Goal: Book appointment/travel/reservation

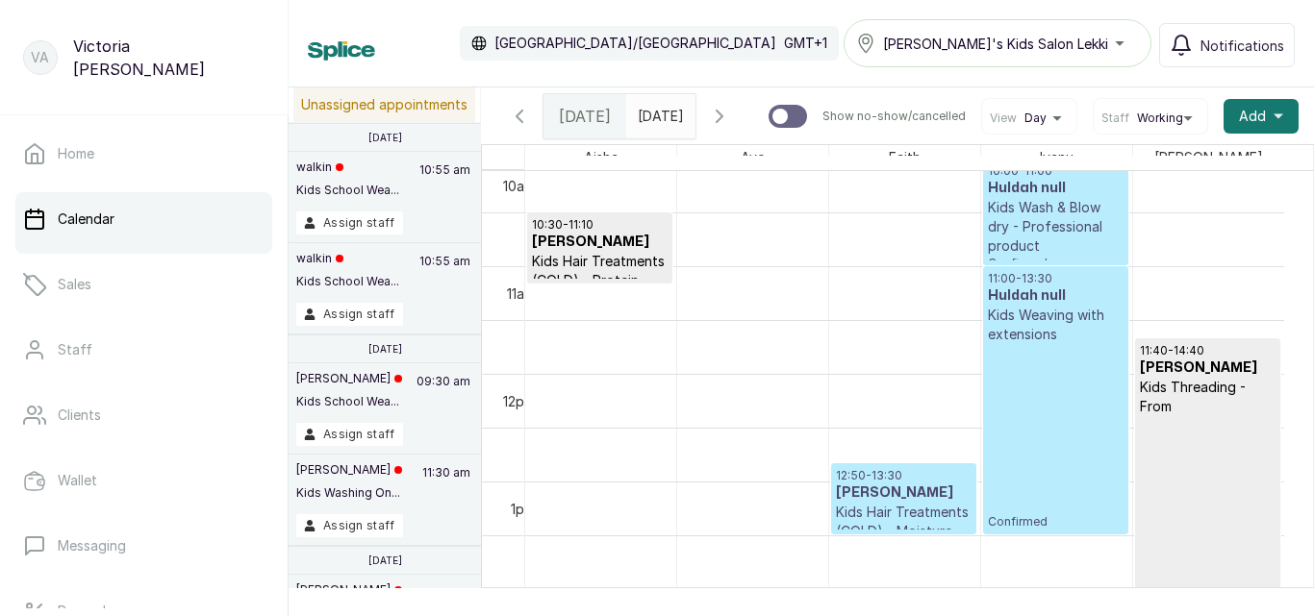
scroll to position [1085, 0]
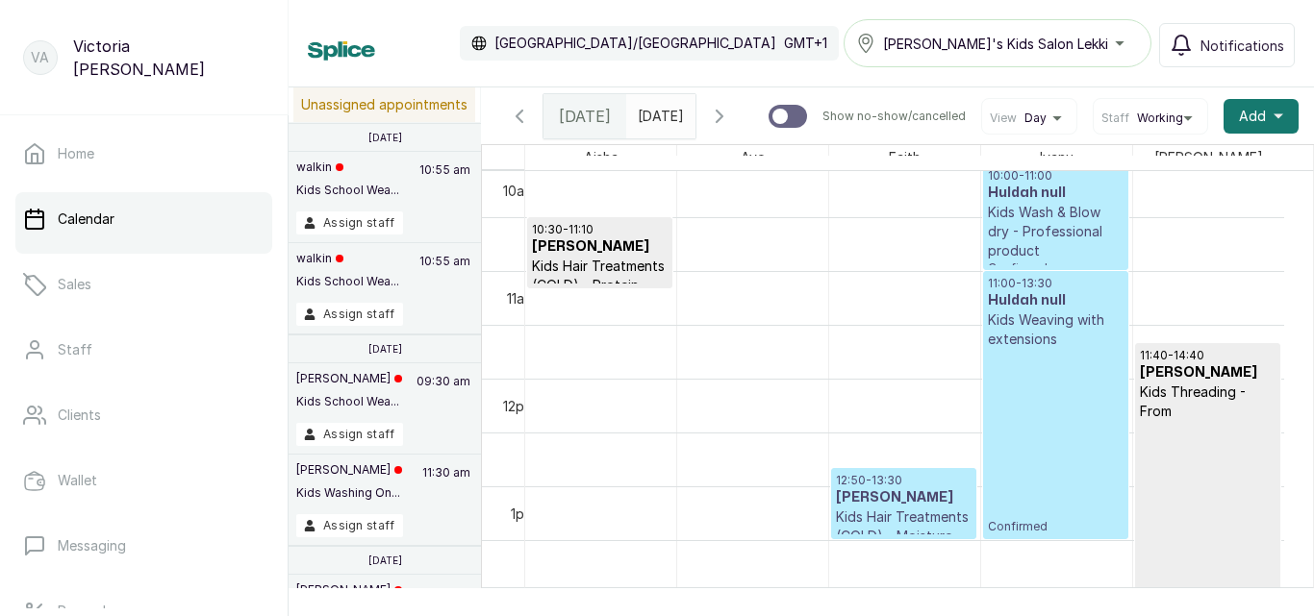
click at [1009, 338] on p "Kids Weaving with extensions" at bounding box center [1056, 330] width 136 height 38
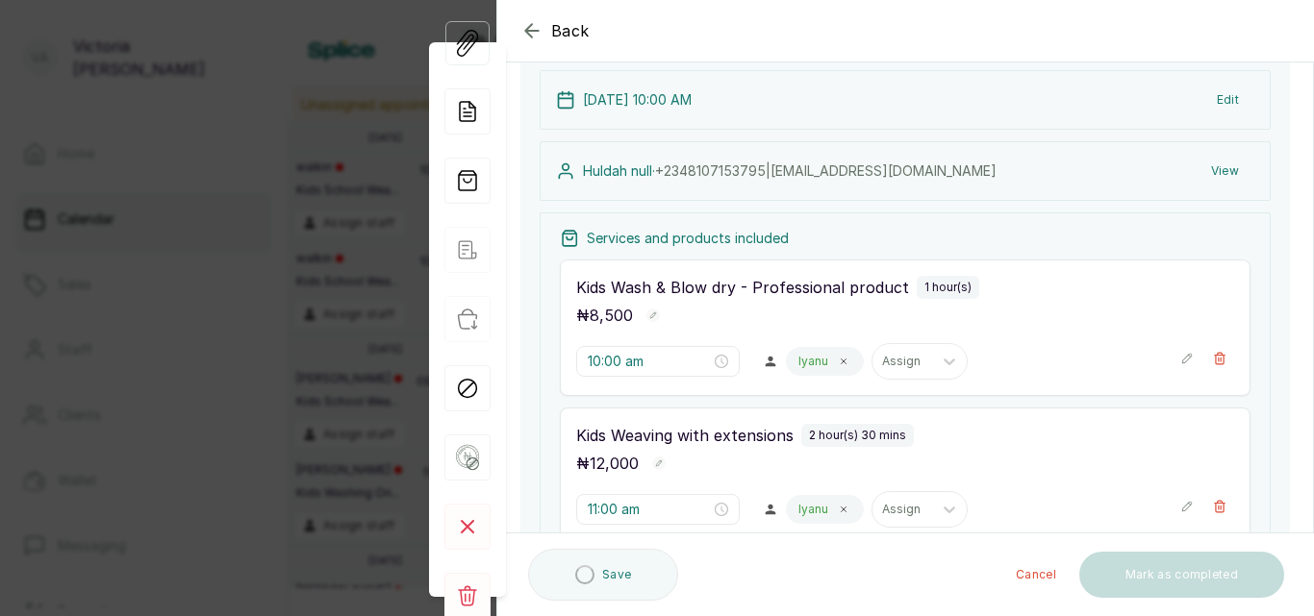
scroll to position [123, 0]
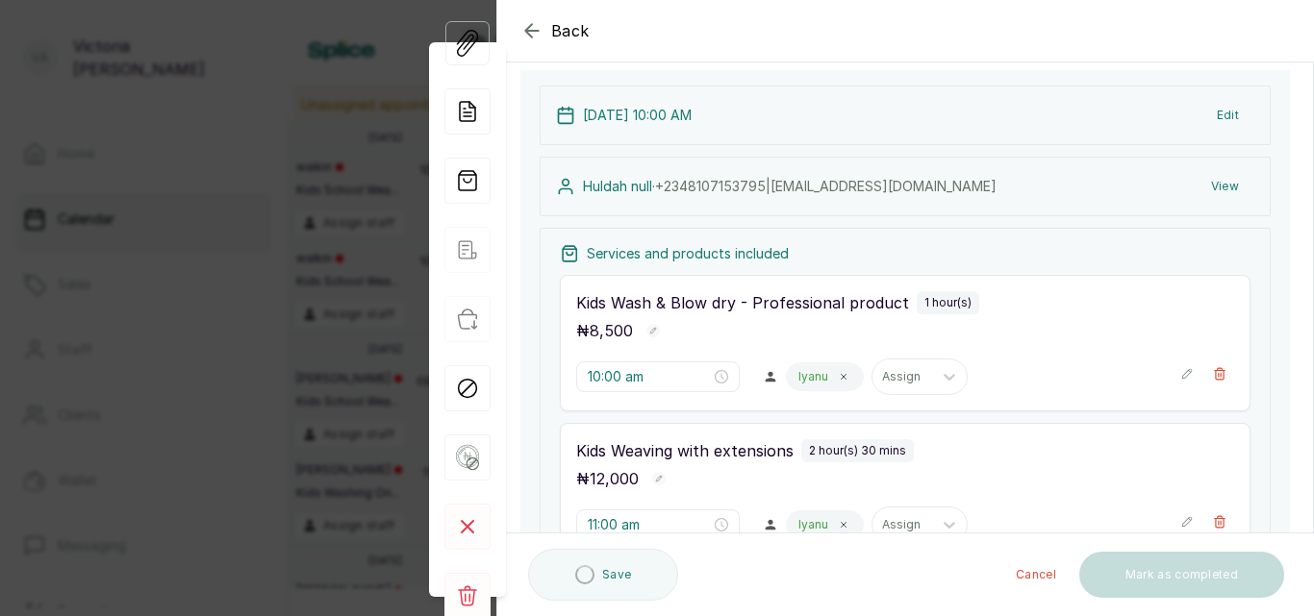
click at [531, 29] on icon "button" at bounding box center [531, 30] width 23 height 23
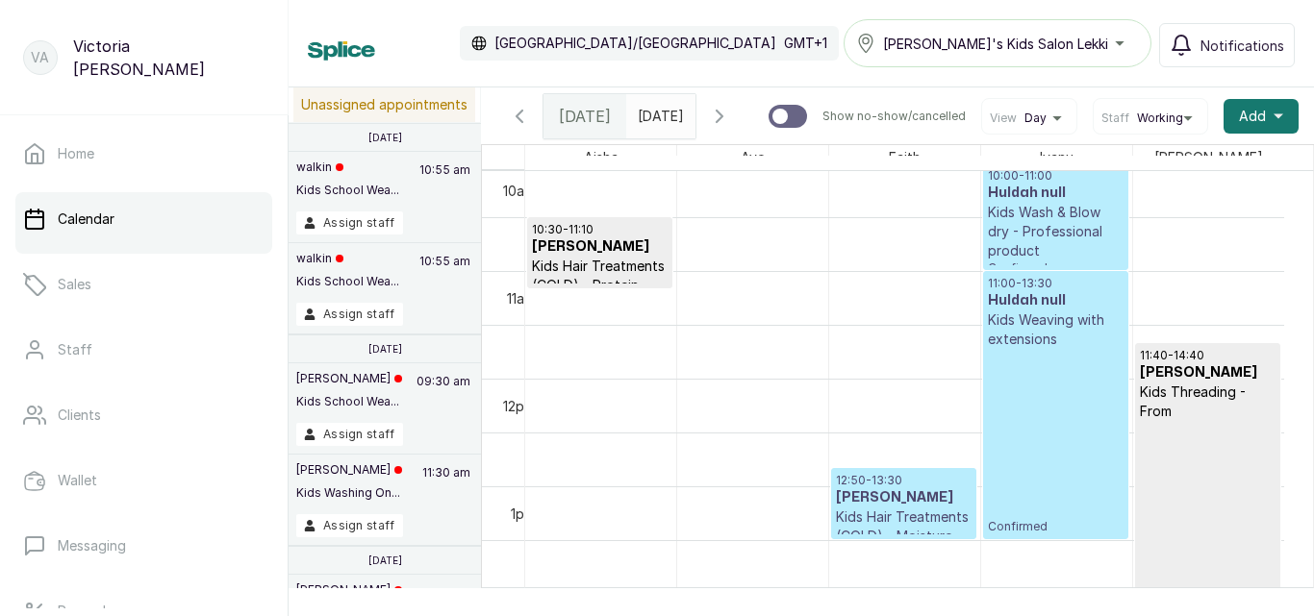
click at [1013, 239] on p "Kids Wash & Blow dry - Professional product" at bounding box center [1056, 232] width 136 height 58
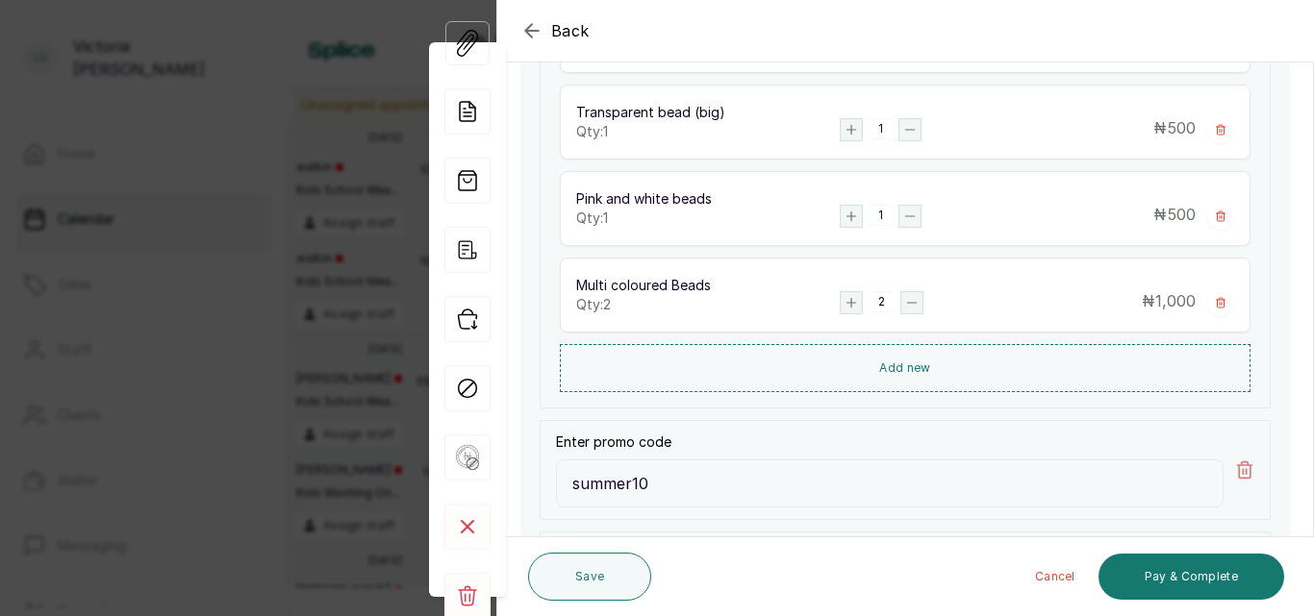
scroll to position [842, 0]
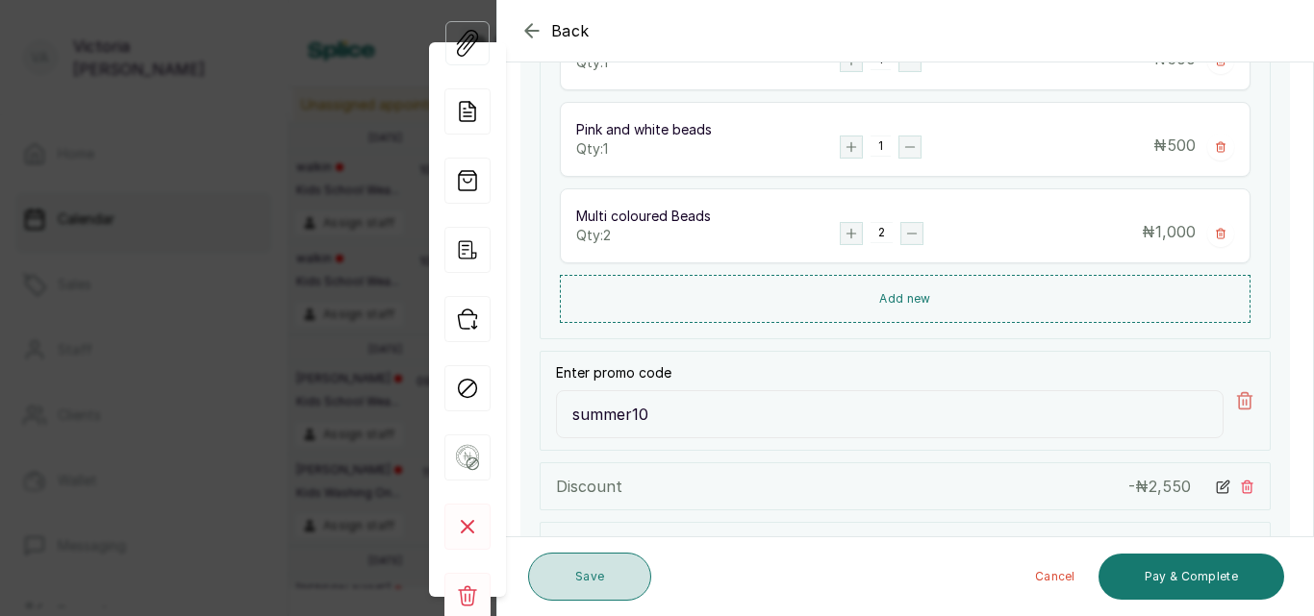
click at [640, 578] on button "Save" at bounding box center [589, 577] width 123 height 48
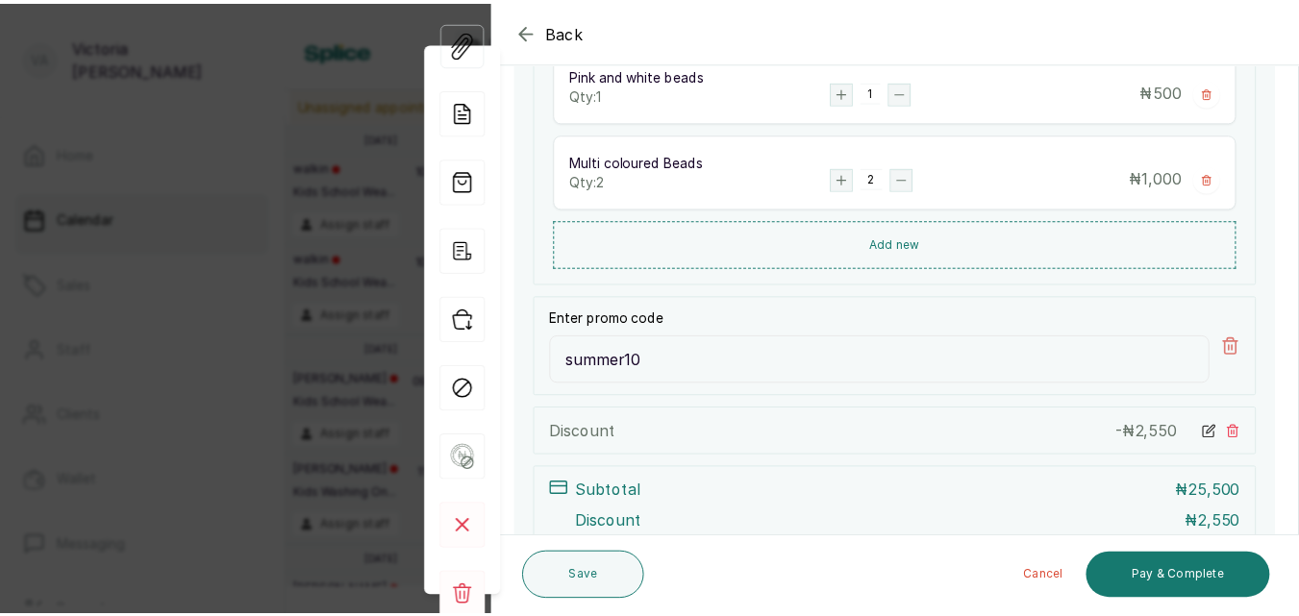
scroll to position [894, 0]
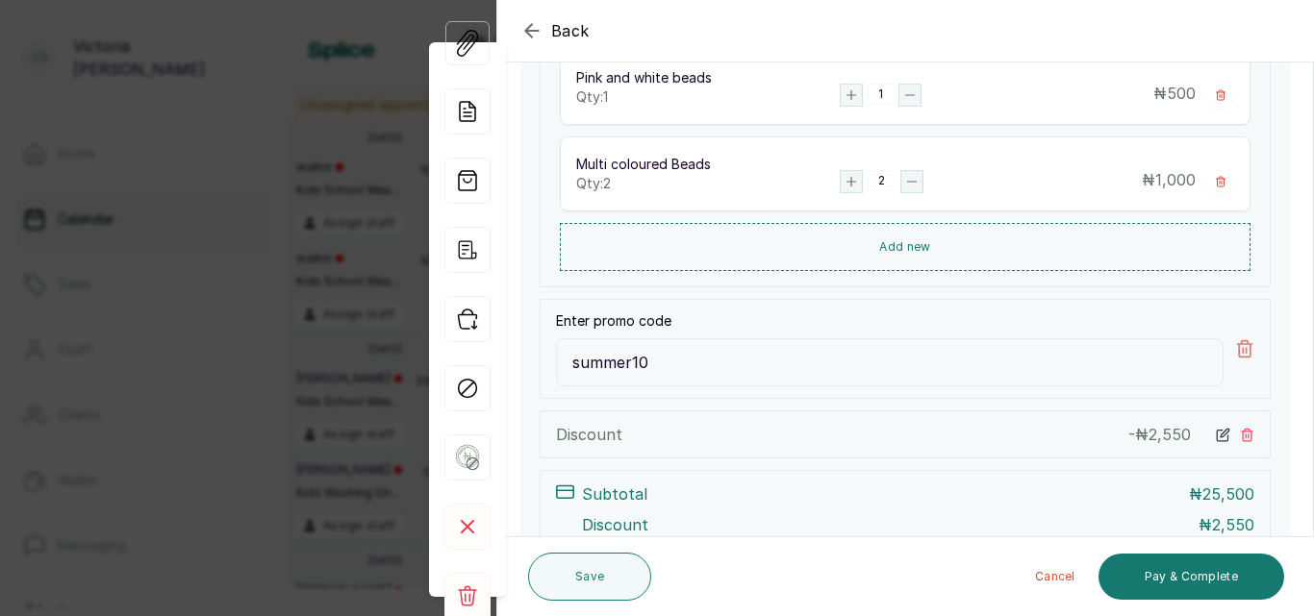
click at [1235, 343] on icon at bounding box center [1244, 348] width 19 height 19
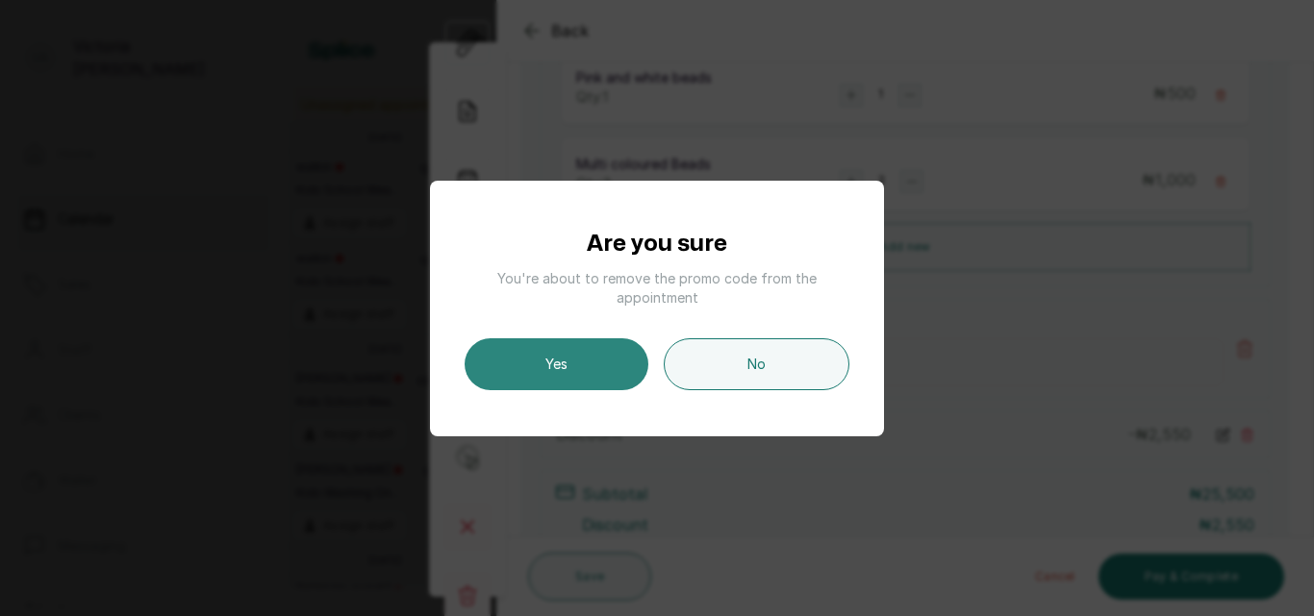
click at [568, 371] on button "Yes" at bounding box center [556, 365] width 184 height 52
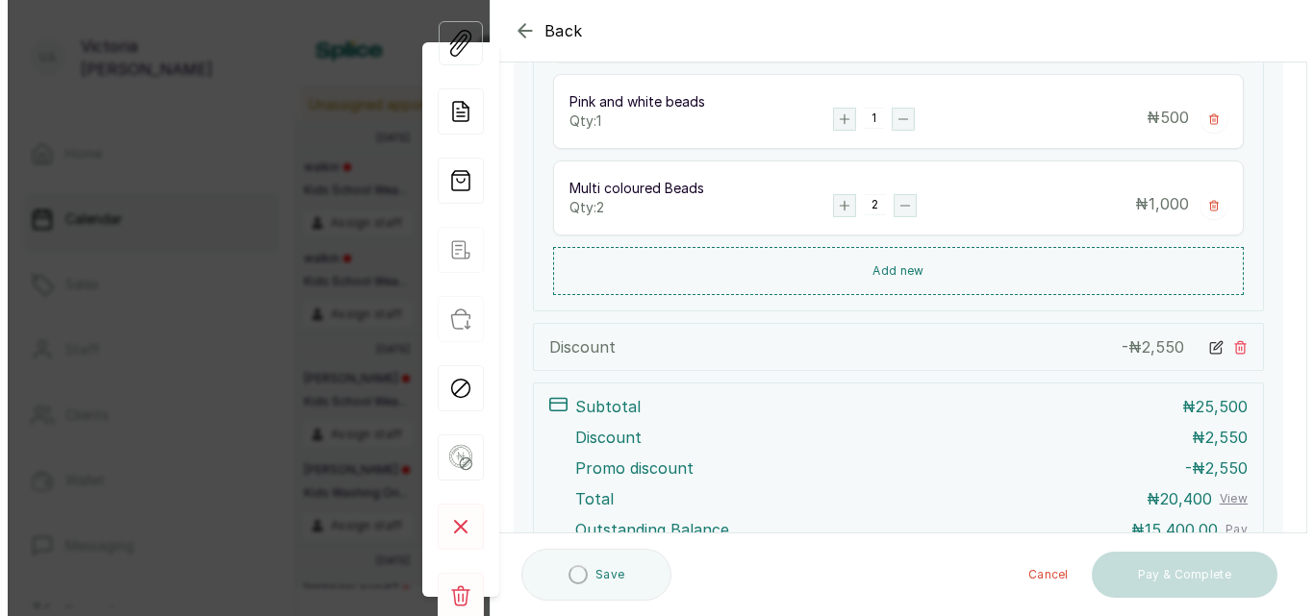
scroll to position [854, 0]
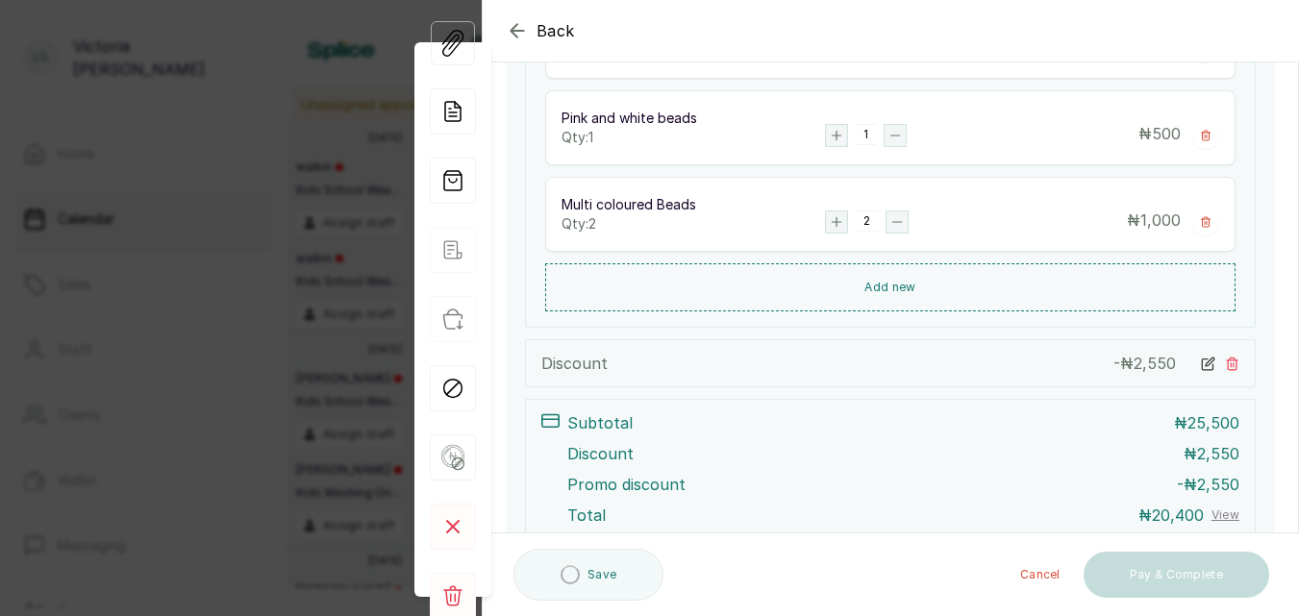
click at [1226, 359] on div "Discount - ₦ 2,550" at bounding box center [890, 363] width 731 height 48
click at [527, 21] on icon "button" at bounding box center [517, 30] width 23 height 23
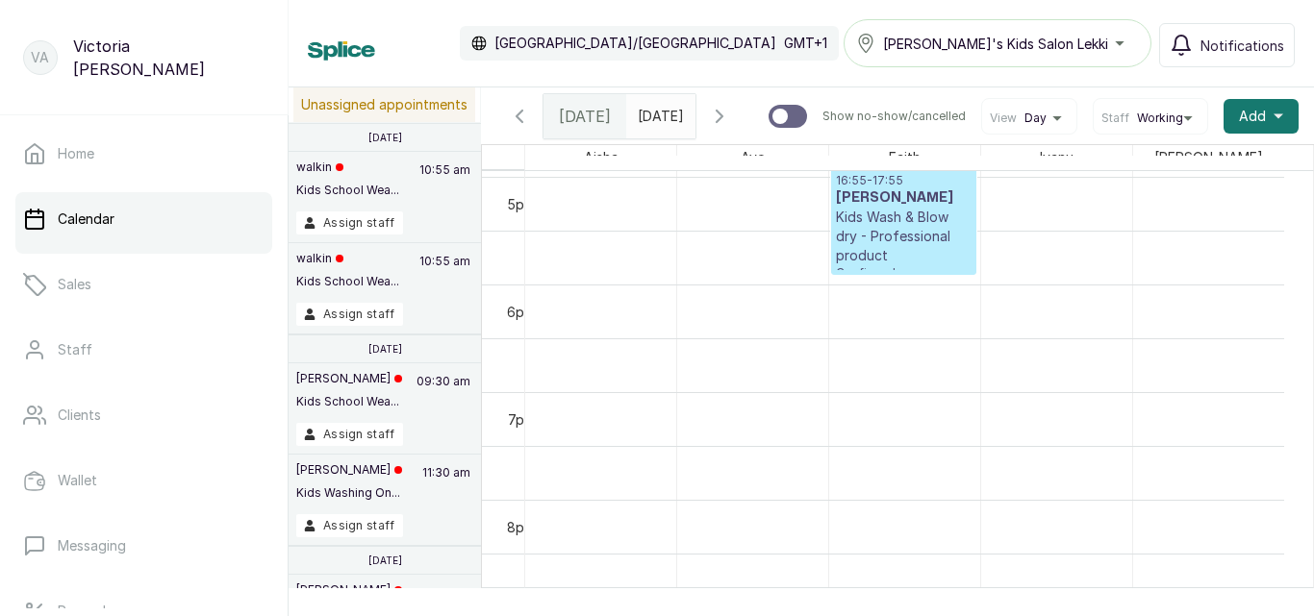
scroll to position [88, 0]
